Goal: Find contact information: Find contact information

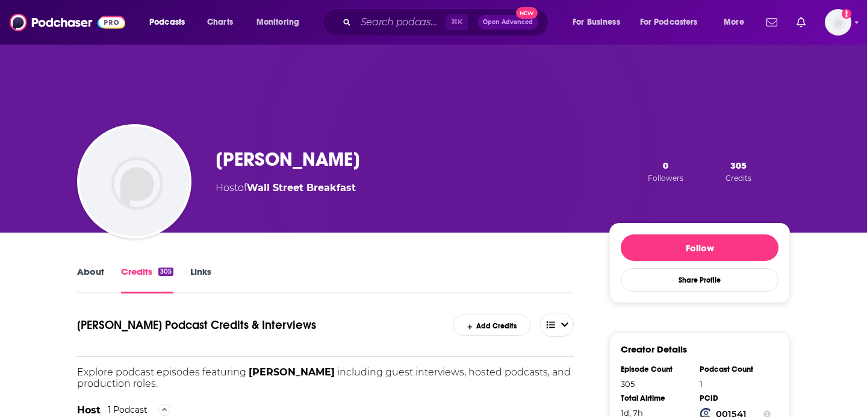
click at [94, 271] on link "About" at bounding box center [90, 279] width 27 height 28
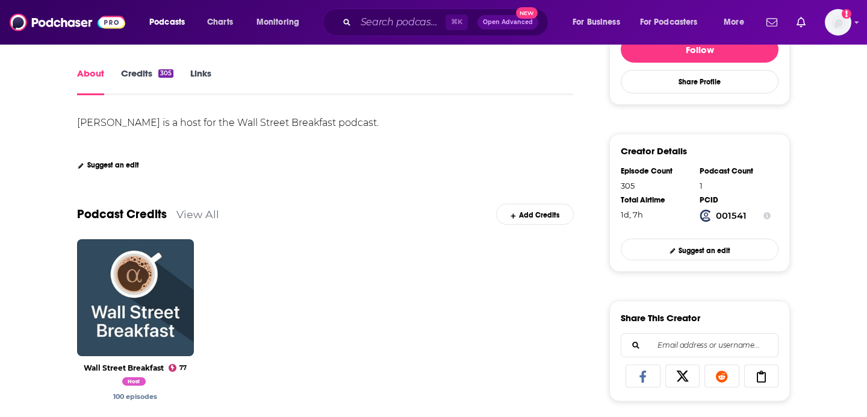
scroll to position [238, 0]
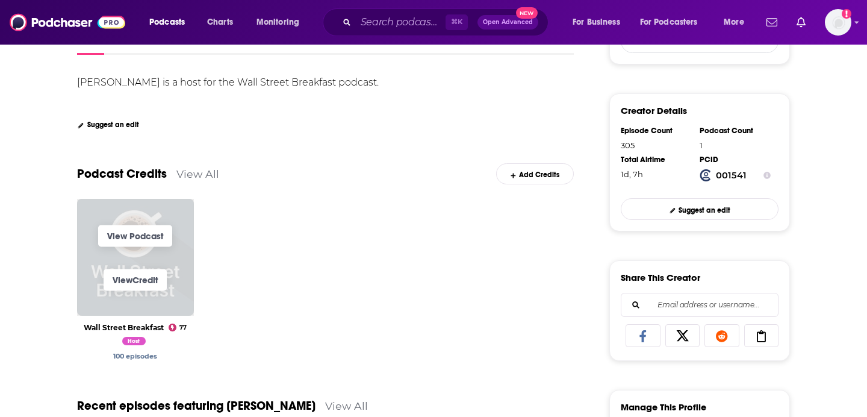
click at [169, 277] on span "View Credit" at bounding box center [135, 280] width 117 height 44
click at [150, 244] on link "View Podcast" at bounding box center [135, 236] width 74 height 22
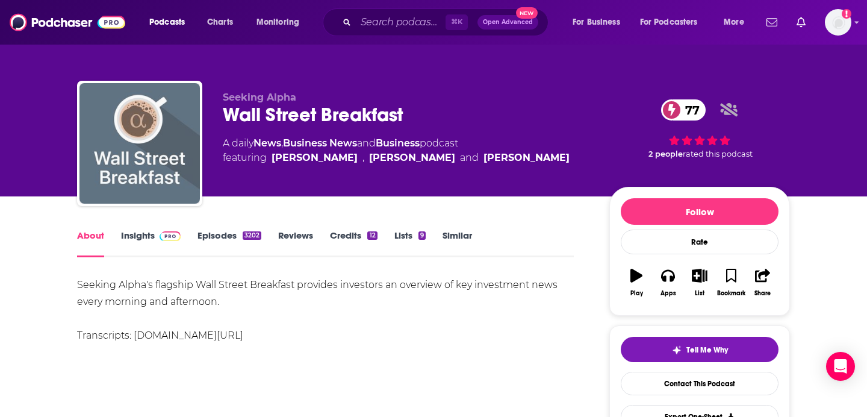
click at [163, 152] on img "Wall Street Breakfast" at bounding box center [139, 143] width 120 height 120
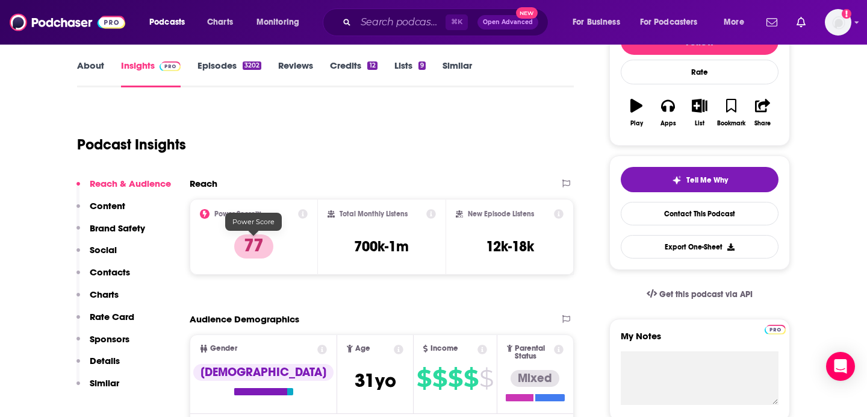
scroll to position [282, 0]
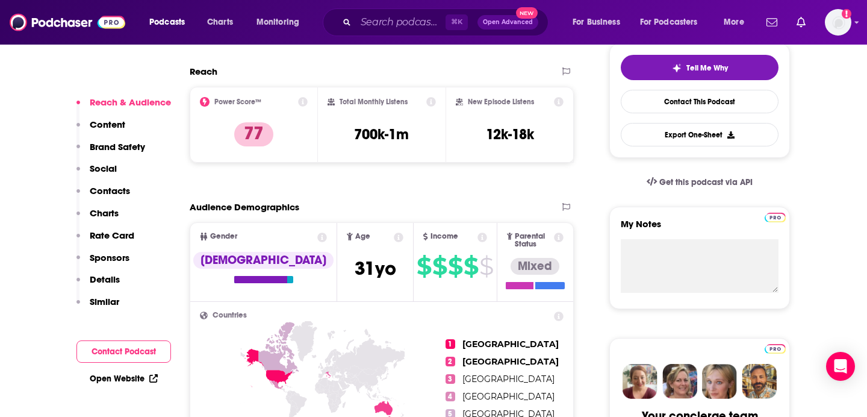
click at [119, 195] on p "Contacts" at bounding box center [110, 190] width 40 height 11
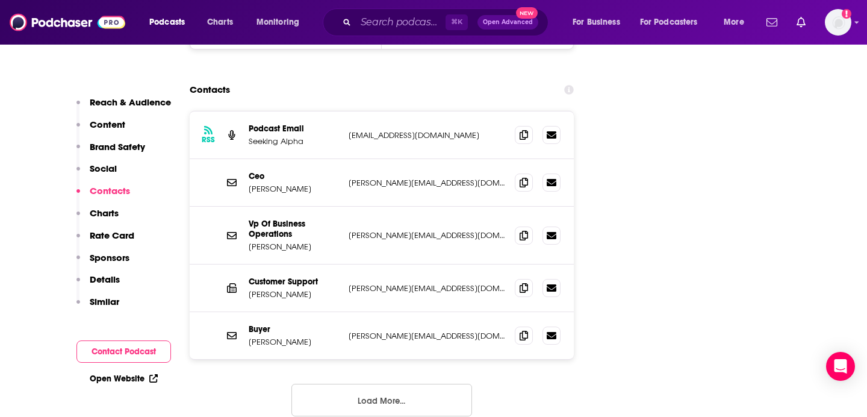
scroll to position [1539, 0]
click at [451, 382] on button "Load More..." at bounding box center [381, 398] width 181 height 33
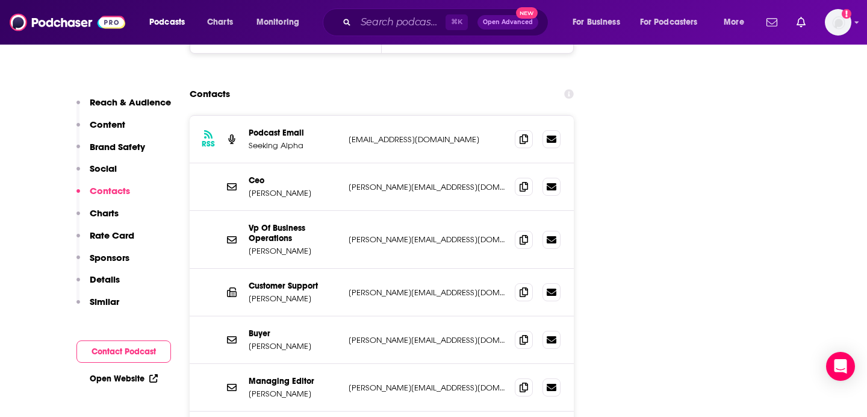
scroll to position [1524, 0]
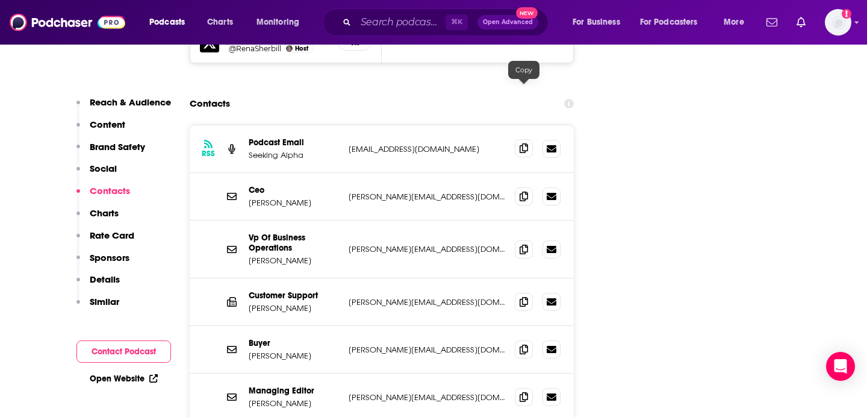
click at [526, 143] on icon at bounding box center [523, 148] width 8 height 10
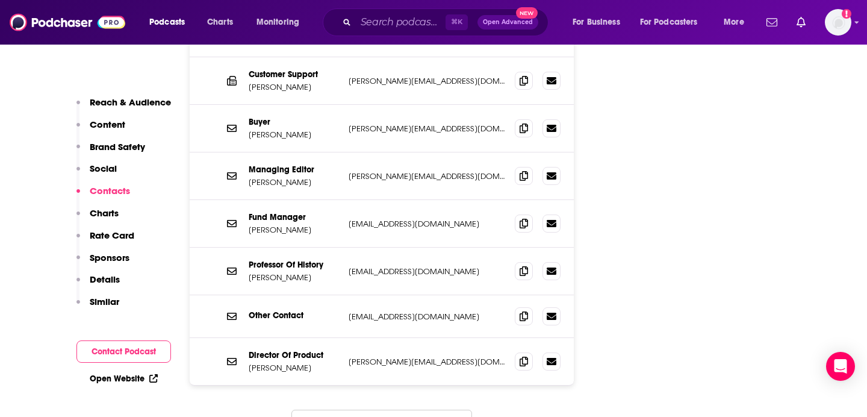
scroll to position [1747, 0]
